Goal: Navigation & Orientation: Find specific page/section

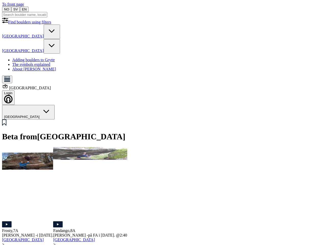
click at [11, 8] on button "NO" at bounding box center [6, 9] width 9 height 5
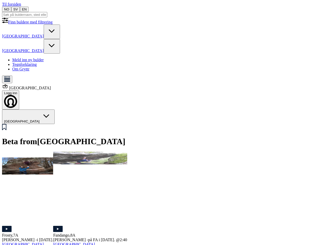
click at [20, 8] on button "SV" at bounding box center [15, 9] width 9 height 5
click at [29, 8] on button "EN" at bounding box center [24, 9] width 9 height 5
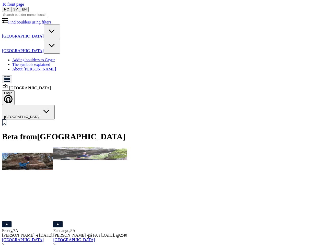
click at [58, 38] on icon at bounding box center [52, 31] width 12 height 12
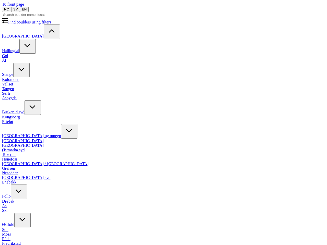
click at [86, 75] on div "[GEOGRAPHIC_DATA] Hallingdal Gol [PERSON_NAME] Kolomoen [GEOGRAPHIC_DATA] [GEOG…" at bounding box center [163, 184] width 323 height 320
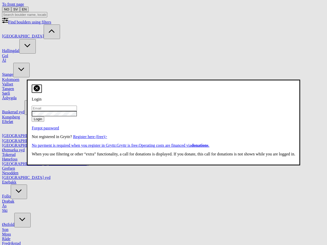
click at [157, 84] on div "Login Login Forgot password Not registered in Gryttr? Register here (free) > No…" at bounding box center [163, 120] width 263 height 72
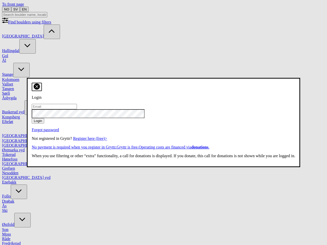
click at [225, 83] on div "Login Login Forgot password Not registered in Gryttr? Register here (free) > No…" at bounding box center [163, 121] width 263 height 76
